Goal: Navigation & Orientation: Find specific page/section

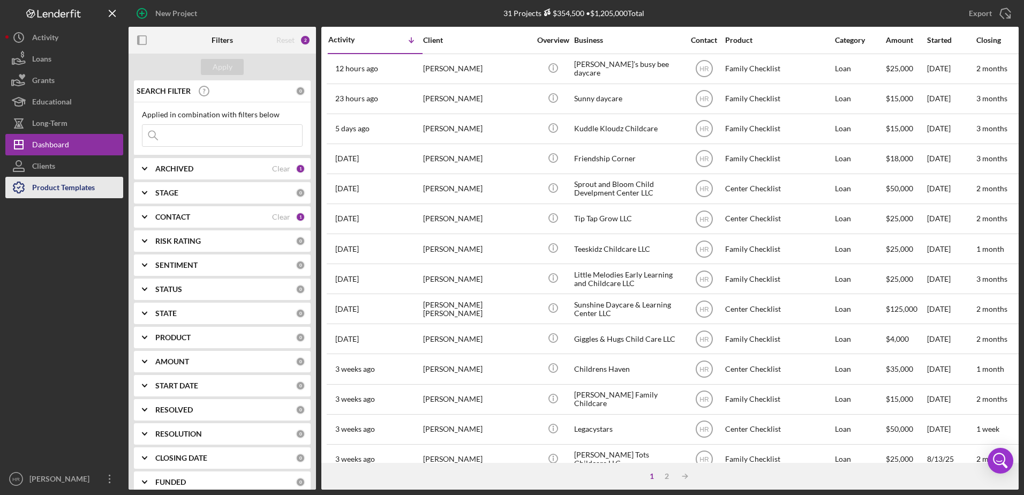
click at [39, 185] on div "Product Templates" at bounding box center [63, 189] width 63 height 24
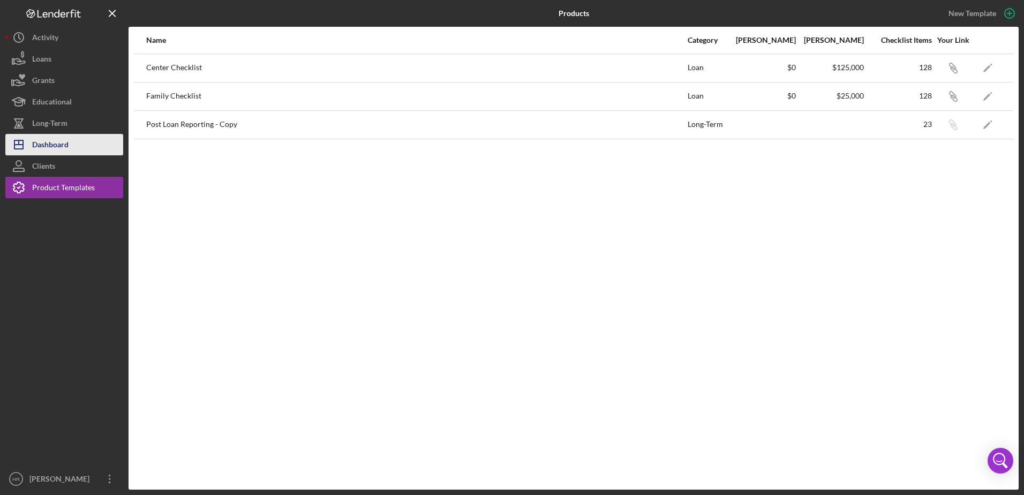
click at [42, 139] on div "Dashboard" at bounding box center [50, 146] width 36 height 24
